Goal: Check status

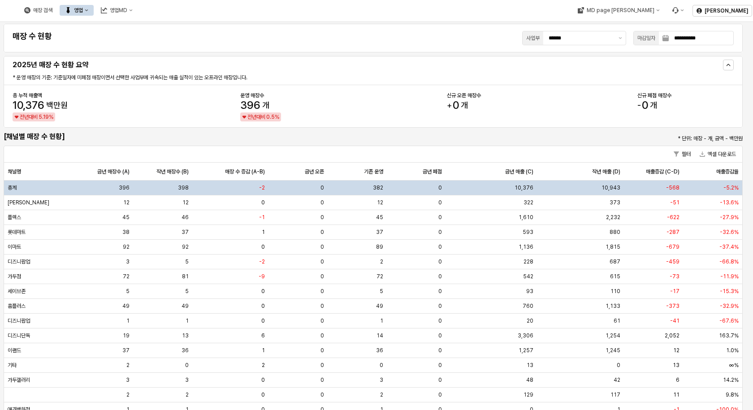
click at [94, 13] on button "영업" at bounding box center [77, 10] width 34 height 11
click at [163, 28] on div "목표매출 달성현황" at bounding box center [177, 26] width 48 height 7
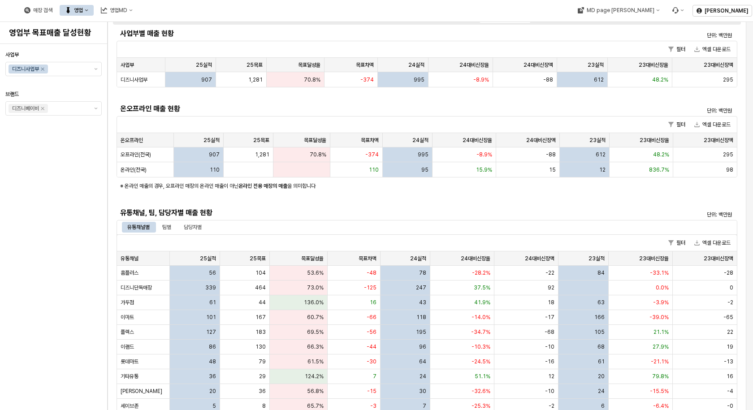
scroll to position [90, 0]
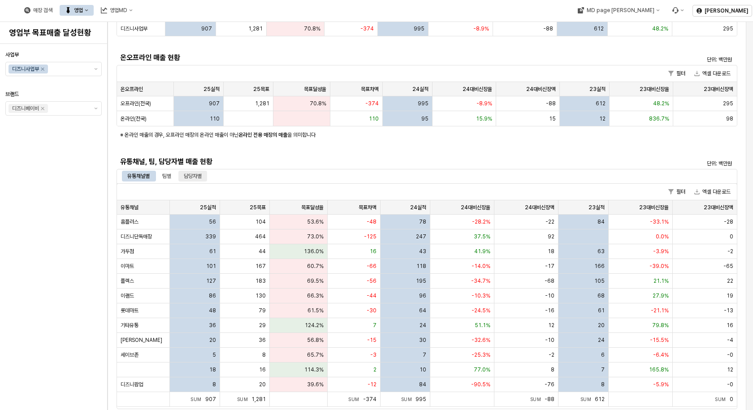
click at [204, 173] on div "담당자별" at bounding box center [192, 176] width 29 height 11
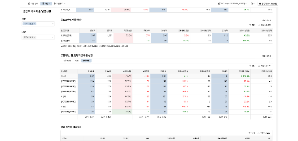
scroll to position [134, 0]
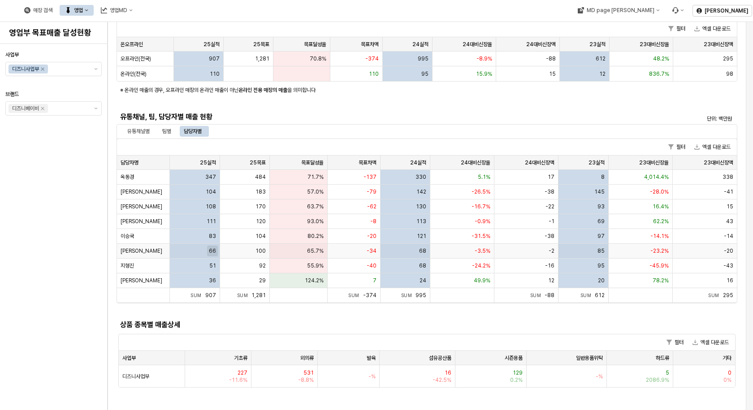
click at [211, 247] on span "66" at bounding box center [212, 250] width 7 height 7
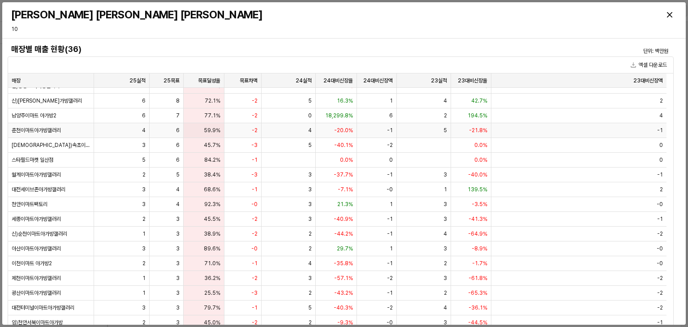
scroll to position [0, 0]
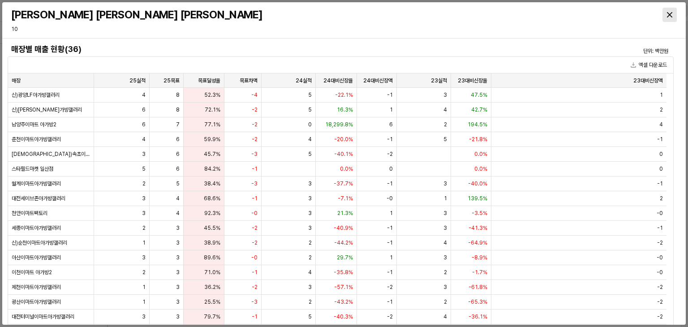
click at [671, 17] on icon "Close" at bounding box center [669, 14] width 5 height 5
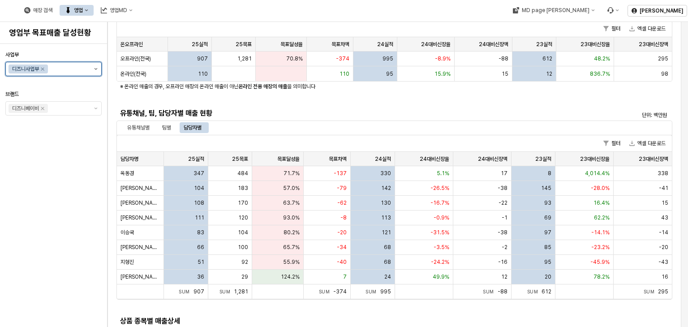
click at [96, 70] on button "제안 사항 표시" at bounding box center [96, 68] width 11 height 13
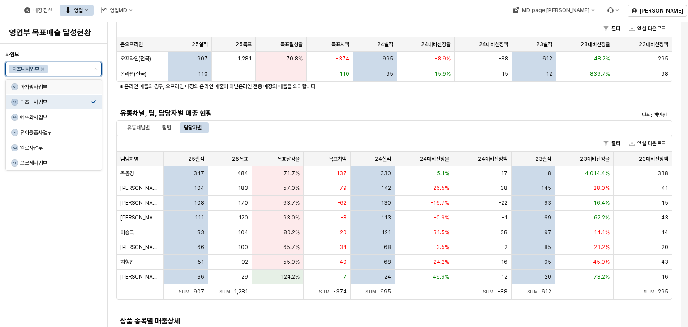
click at [41, 90] on div "A1 아가방사업부" at bounding box center [51, 86] width 80 height 9
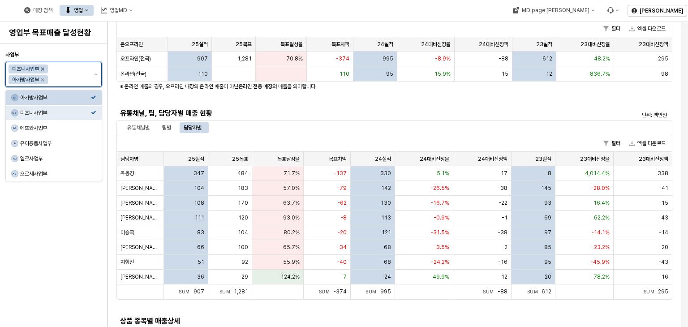
click at [42, 66] on icon "Remove 디즈니사업부" at bounding box center [42, 68] width 7 height 7
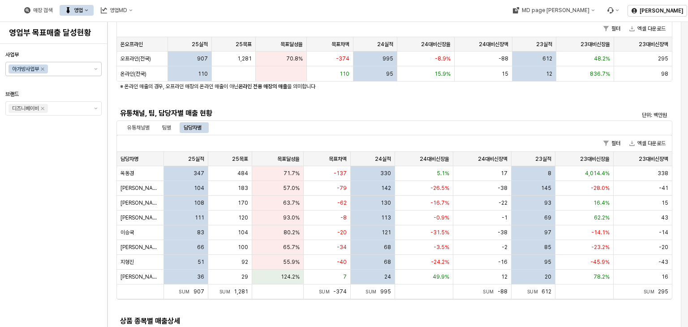
click at [56, 175] on div "사업부 아가방사업부 브랜드 디즈니베이비" at bounding box center [53, 186] width 96 height 276
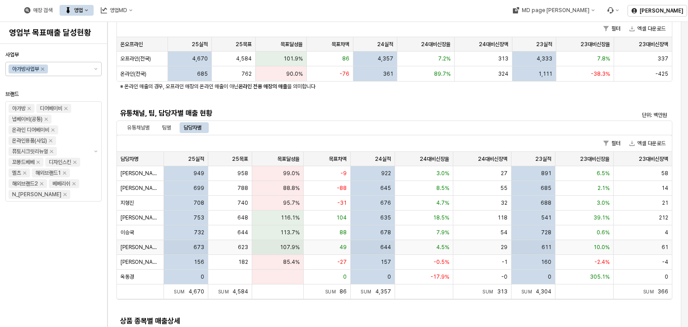
click at [192, 248] on div "673" at bounding box center [186, 247] width 44 height 15
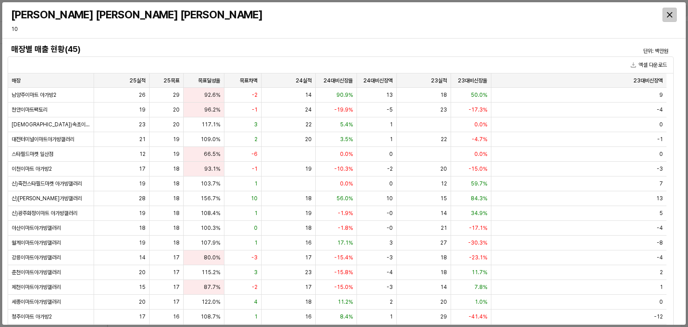
click at [670, 14] on icon "Close" at bounding box center [669, 14] width 5 height 5
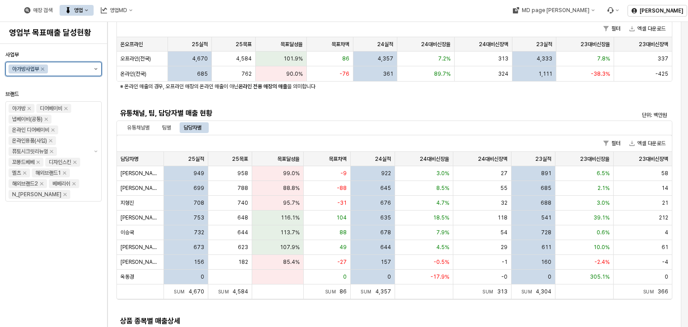
click at [93, 72] on button "제안 사항 표시" at bounding box center [96, 68] width 11 height 13
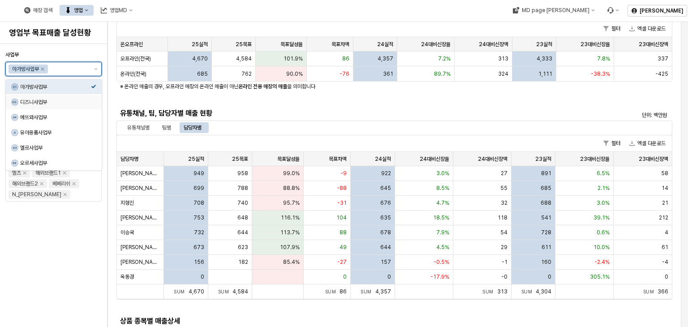
click at [55, 104] on div "디즈니사업부" at bounding box center [55, 102] width 71 height 7
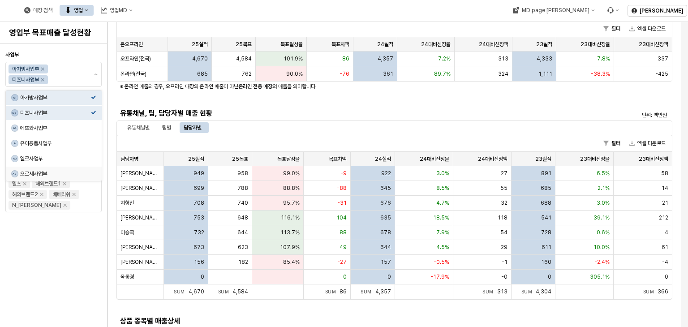
click at [61, 241] on div "사업부 아가방사업부 디즈니사업부 브랜드 아가방 디어베이비 냅베이비(공통) 온라인 디어베이비 온라인용품(사입) 퓨토시크릿리뉴얼 꼬똥드베베 디자인…" at bounding box center [53, 186] width 96 height 276
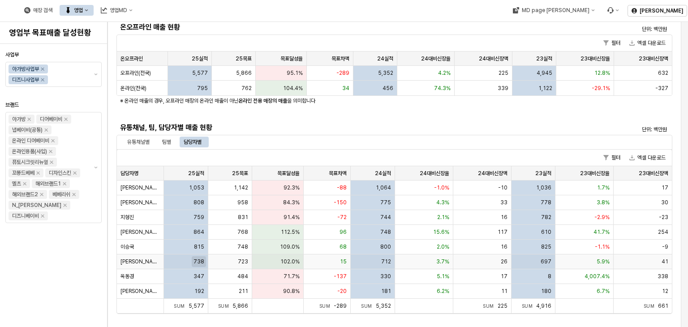
click at [203, 264] on span "738" at bounding box center [199, 261] width 11 height 7
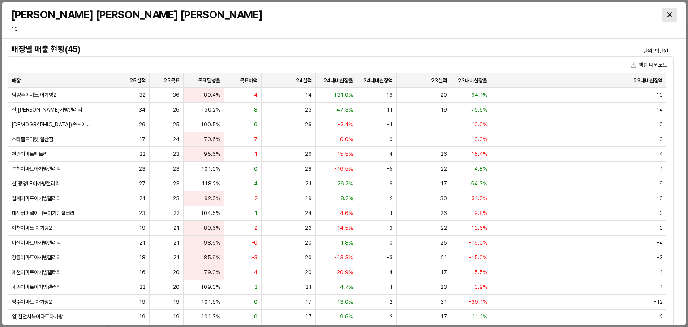
click at [671, 15] on icon "Close" at bounding box center [669, 14] width 5 height 5
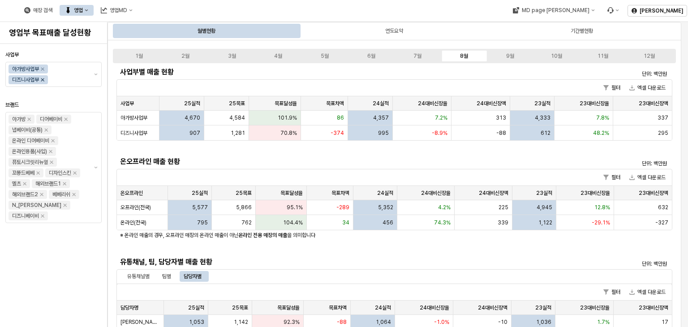
click at [44, 78] on icon "Remove 디즈니사업부" at bounding box center [42, 79] width 3 height 3
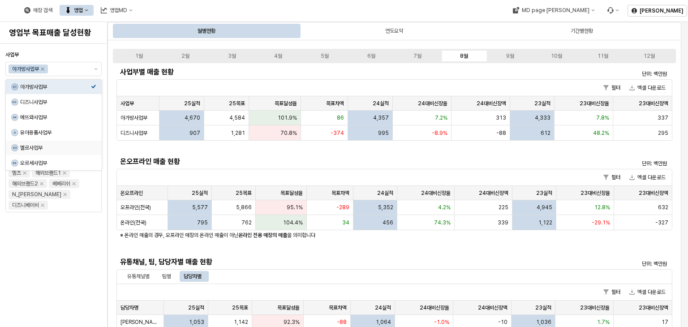
click at [65, 235] on div "사업부 아가방사업부 브랜드 아가방 디어베이비 냅베이비(공통) 온라인 디어베이비 온라인용품(사입) 퓨토시크릿리뉴얼 꼬똥드베베 디자인스킨 엘츠 해…" at bounding box center [53, 186] width 96 height 276
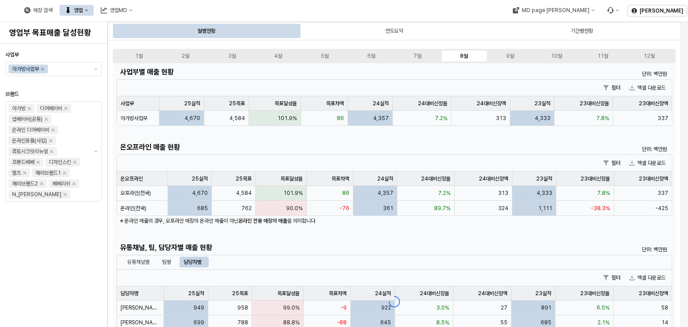
scroll to position [134, 0]
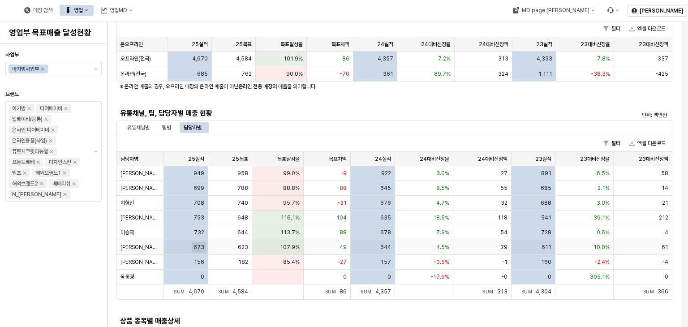
click at [201, 247] on span "673" at bounding box center [199, 247] width 11 height 7
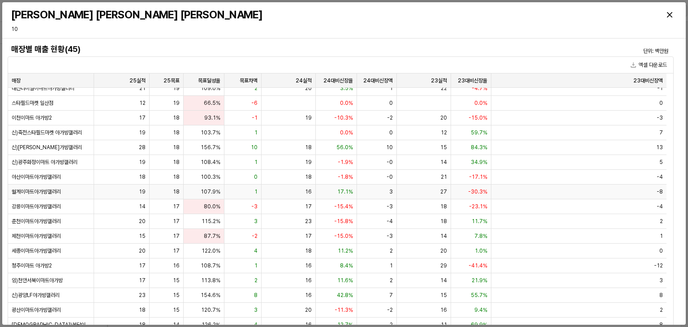
scroll to position [0, 0]
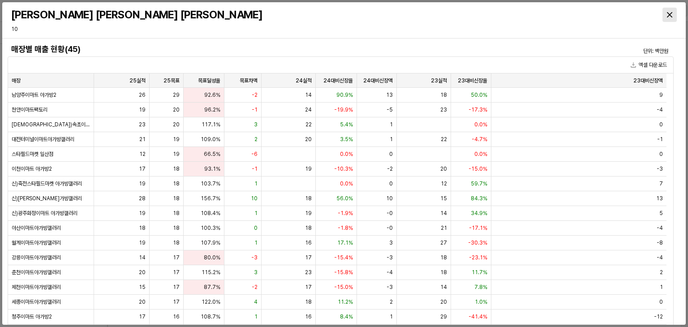
click at [667, 14] on icon "Close" at bounding box center [669, 14] width 5 height 5
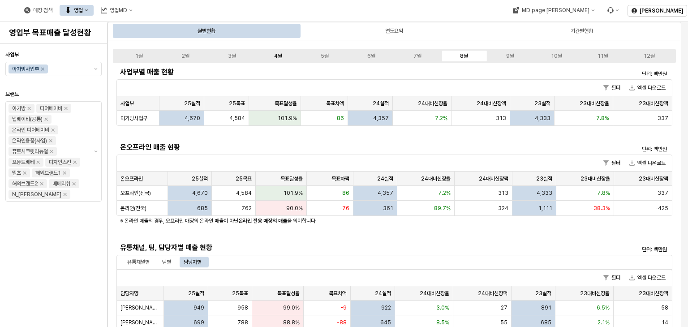
click at [275, 58] on div "4월" at bounding box center [278, 56] width 8 height 6
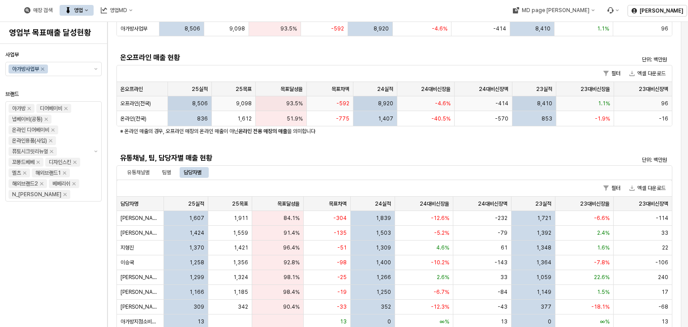
scroll to position [179, 0]
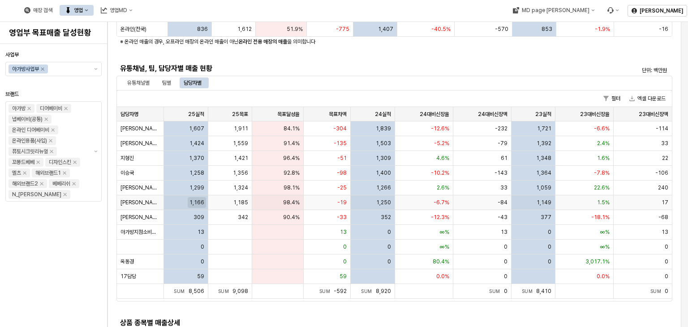
click at [202, 204] on span "1,166" at bounding box center [197, 202] width 15 height 7
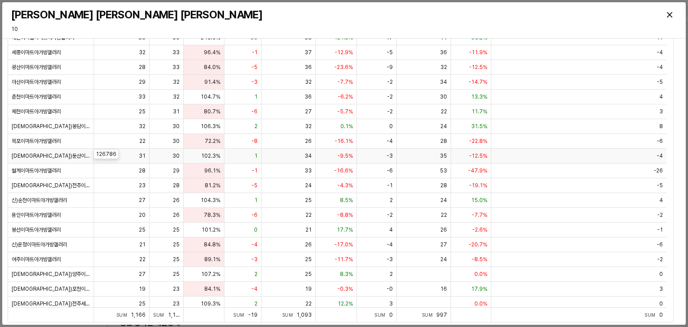
scroll to position [145, 0]
click at [40, 249] on div "신)운정이마트아가방갤러리" at bounding box center [51, 244] width 86 height 15
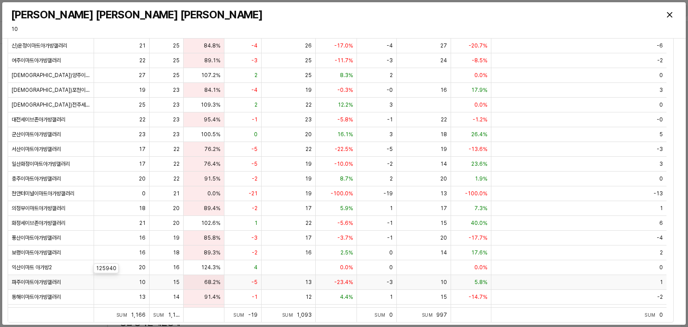
scroll to position [359, 0]
